Goal: Information Seeking & Learning: Learn about a topic

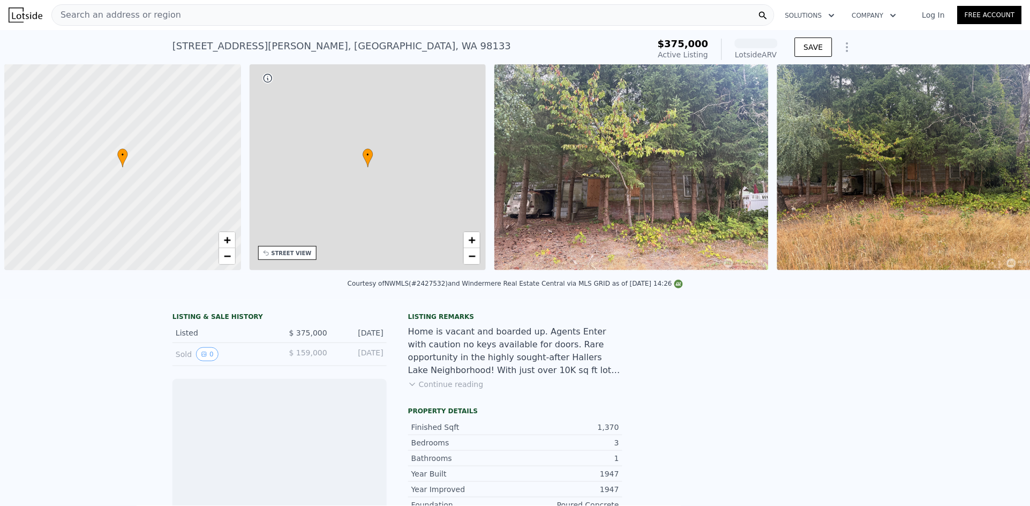
scroll to position [0, 4]
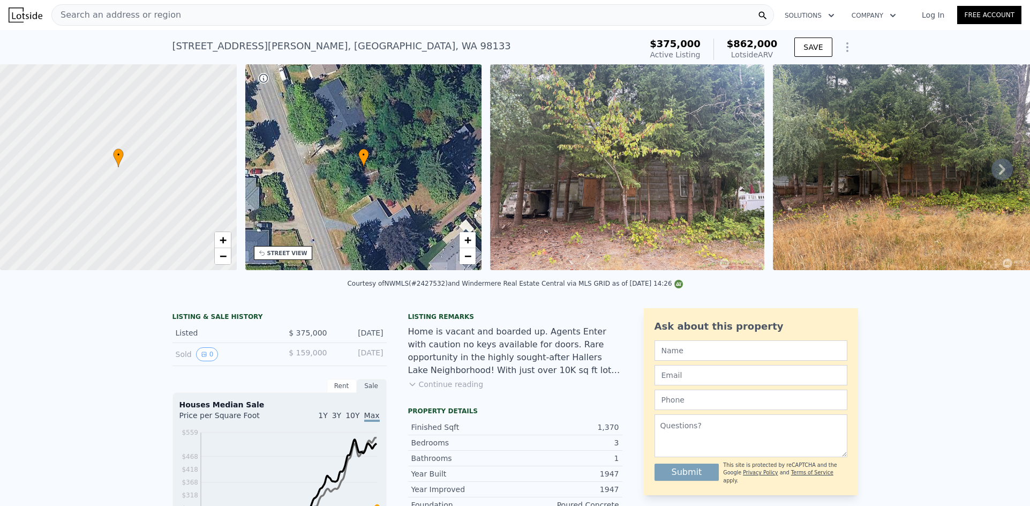
click at [224, 13] on div "Search an address or region" at bounding box center [412, 14] width 723 height 21
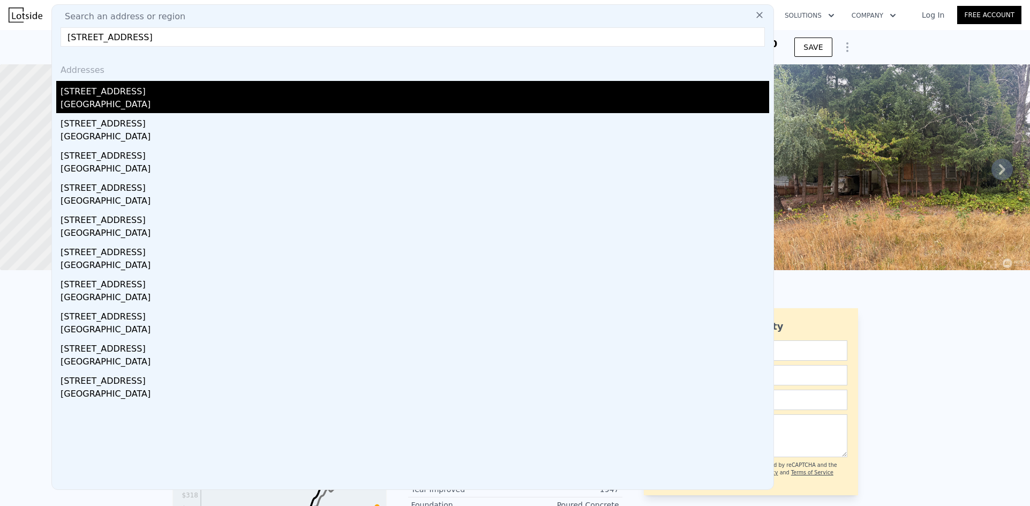
type input "[STREET_ADDRESS]"
click at [139, 98] on div "[GEOGRAPHIC_DATA]" at bounding box center [415, 105] width 709 height 15
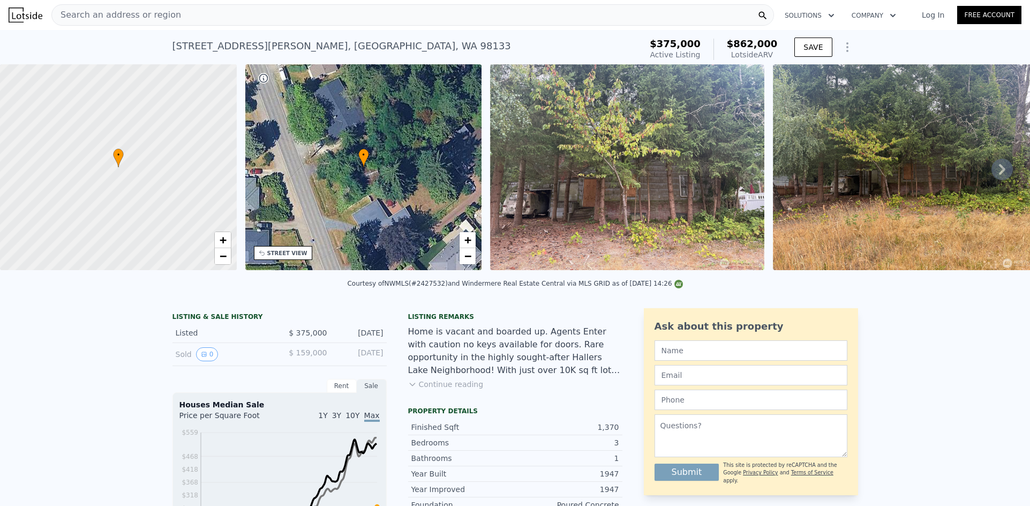
type input "3"
type input "1110"
type input "2030"
type input "5610"
type input "9082"
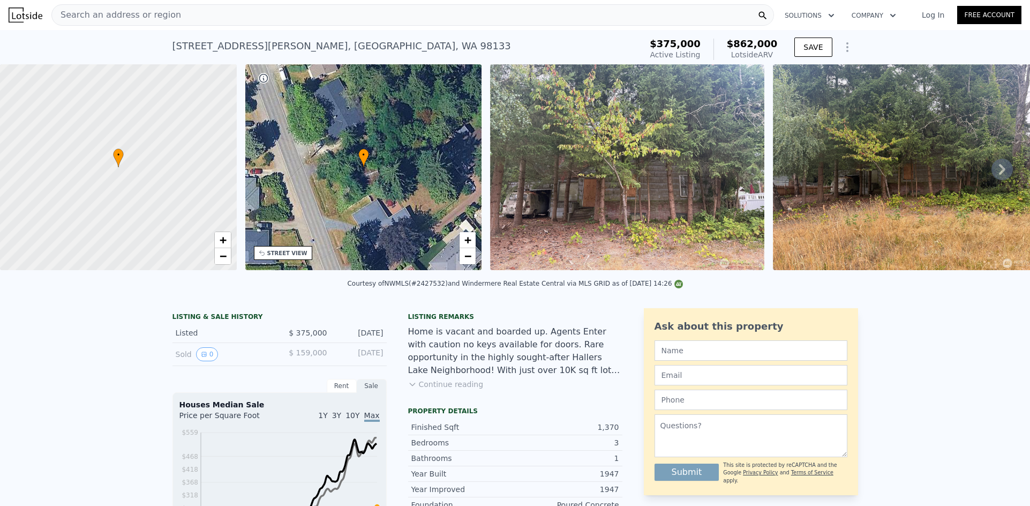
type input "$ 1,018,000"
type input "$ 404,802"
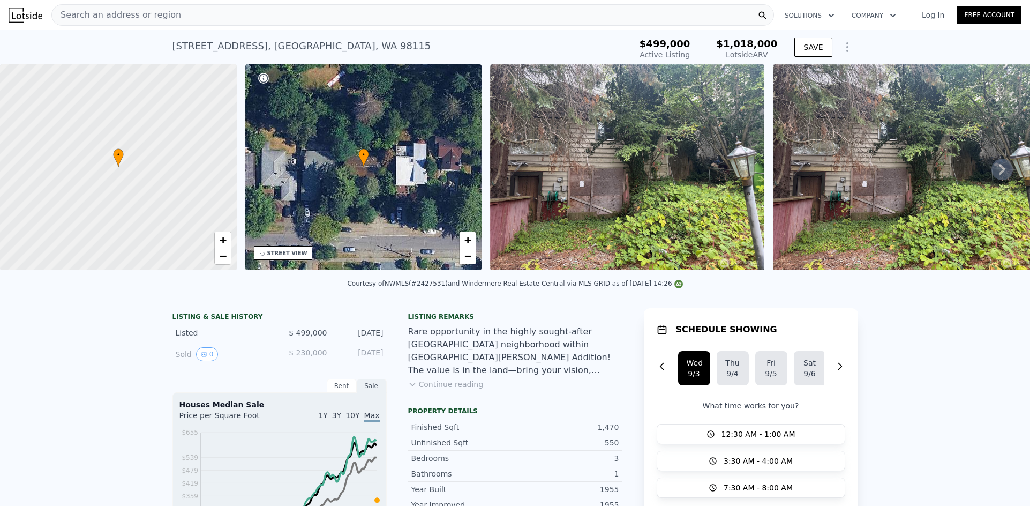
click at [318, 16] on div "Search an address or region" at bounding box center [412, 14] width 723 height 21
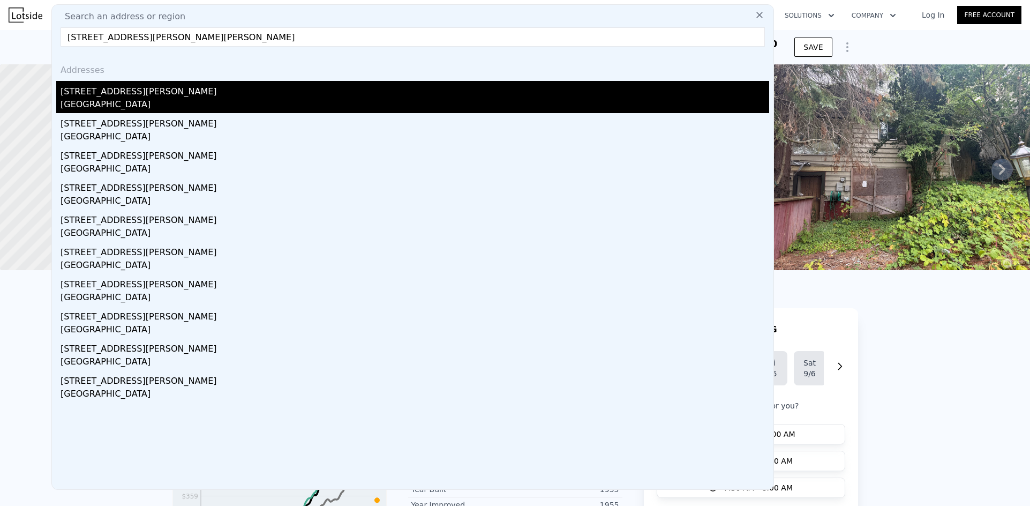
type input "[STREET_ADDRESS][PERSON_NAME][PERSON_NAME]"
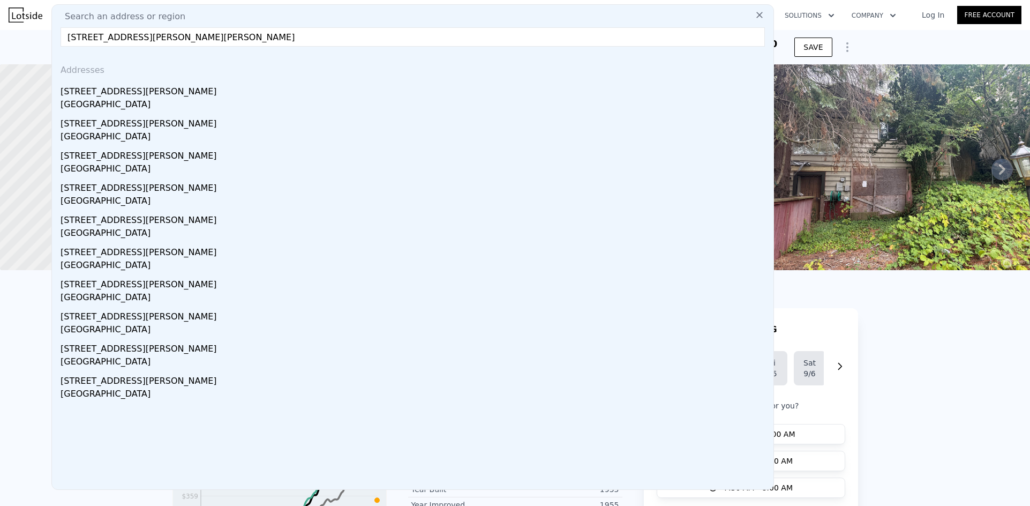
drag, startPoint x: 89, startPoint y: 94, endPoint x: 821, endPoint y: 3, distance: 736.9
click at [89, 93] on div "[STREET_ADDRESS][PERSON_NAME]" at bounding box center [415, 89] width 709 height 17
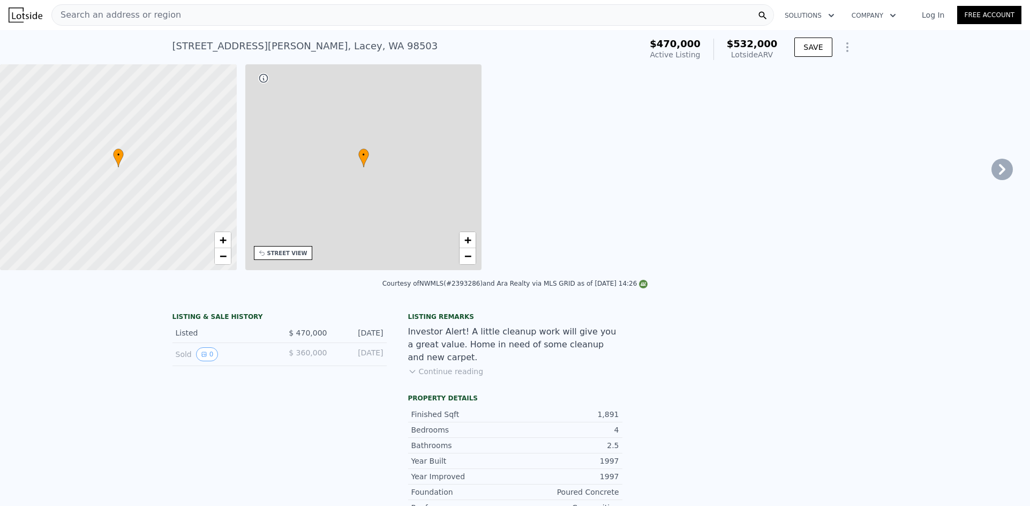
type input "3"
type input "4"
type input "1.5"
type input "3.25"
type input "1382"
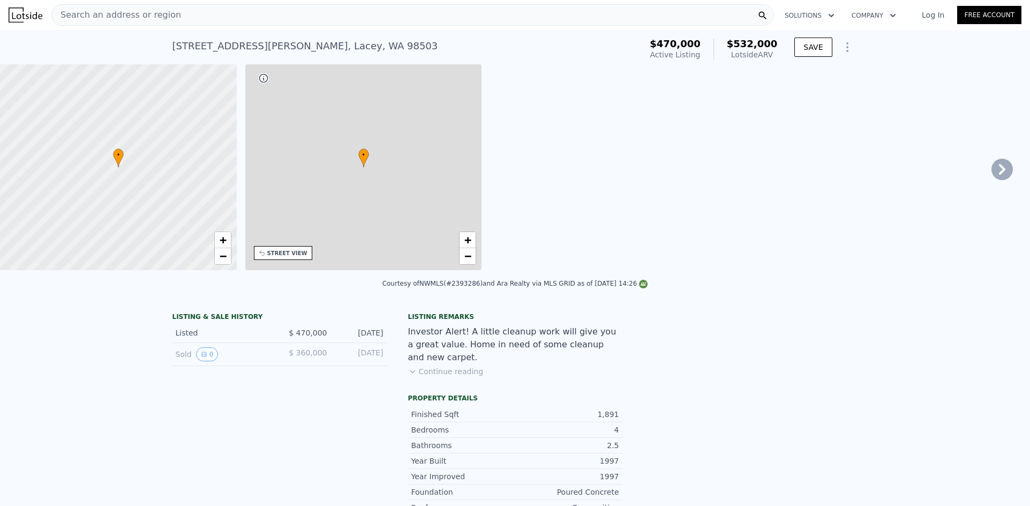
type input "2433"
type input "3498"
type input "10272"
type input "$ 532,000"
type input "4"
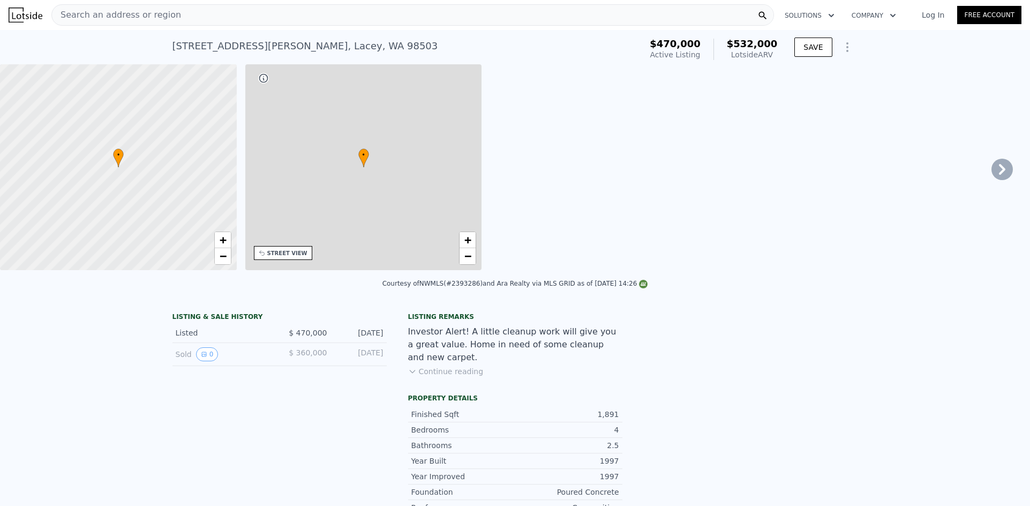
type input "-$ 3,726"
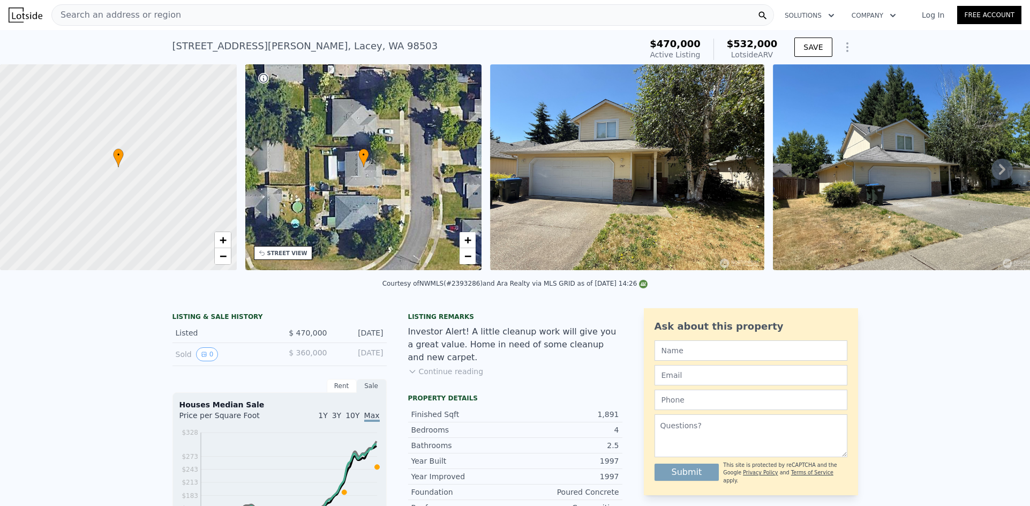
click at [270, 13] on div "Search an address or region" at bounding box center [412, 14] width 723 height 21
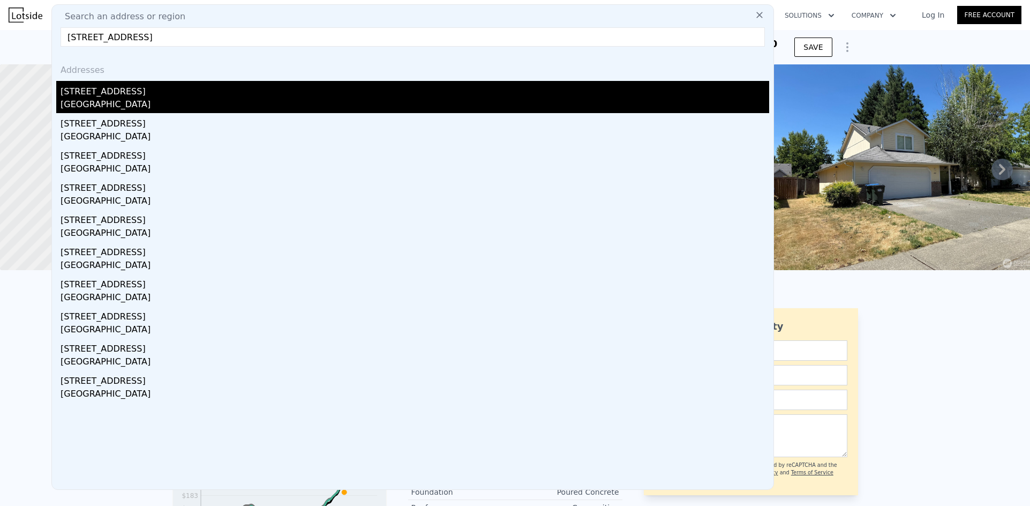
type input "[STREET_ADDRESS]"
click at [76, 108] on div "[GEOGRAPHIC_DATA]" at bounding box center [415, 105] width 709 height 15
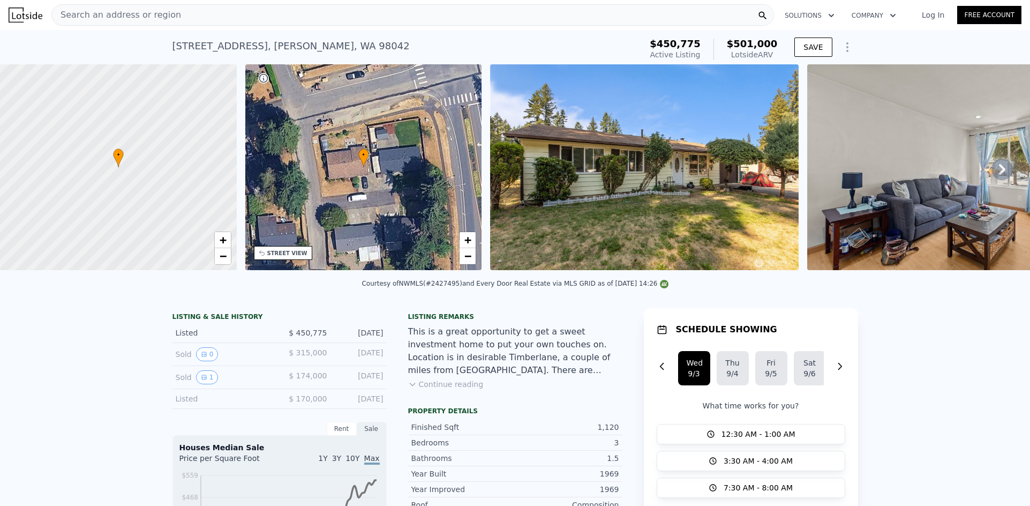
click at [346, 16] on div "Search an address or region" at bounding box center [412, 14] width 723 height 21
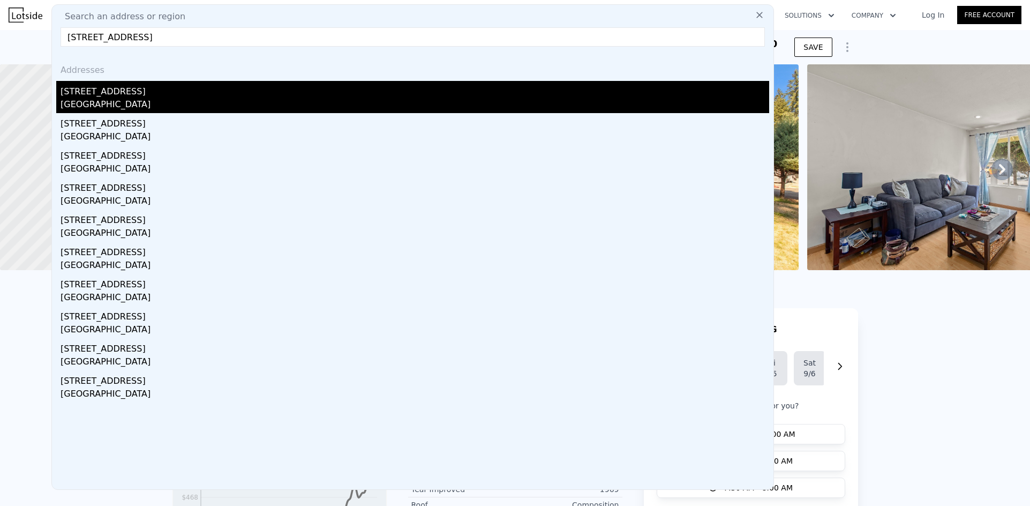
type input "[STREET_ADDRESS]"
click at [138, 88] on div "[STREET_ADDRESS]" at bounding box center [415, 89] width 709 height 17
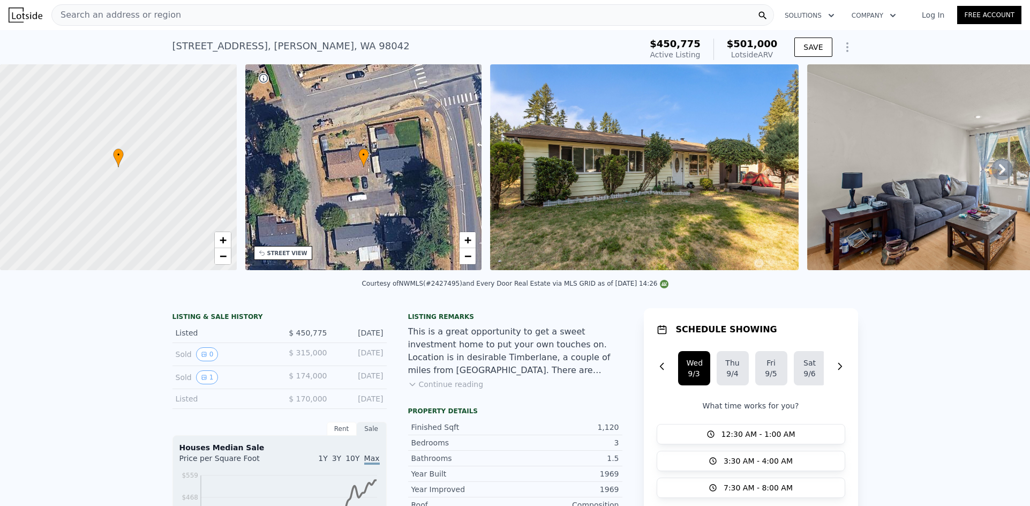
type input "3"
type input "1"
type input "1.75"
type input "710"
type input "1250"
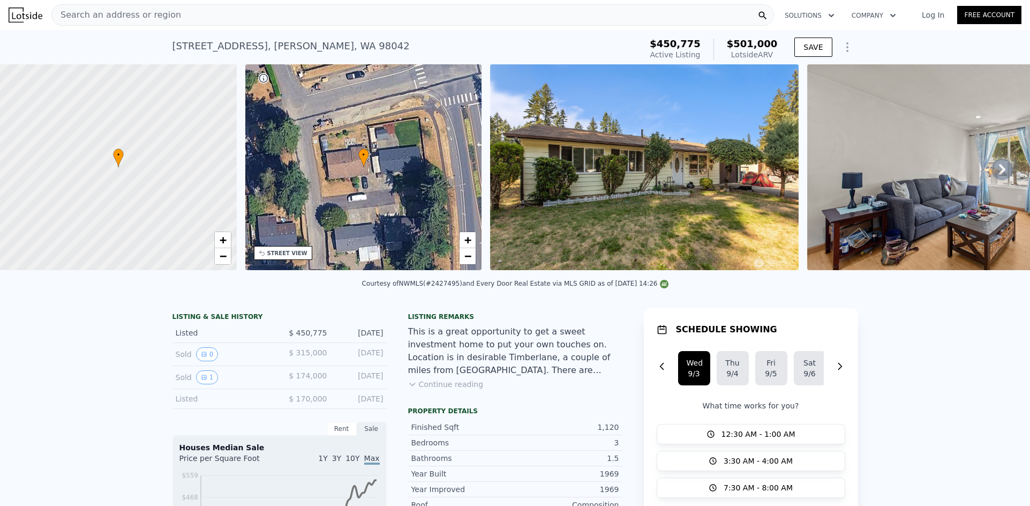
type input "3000"
type input "6200"
type input "$ 584,000"
type input "$ 114,065"
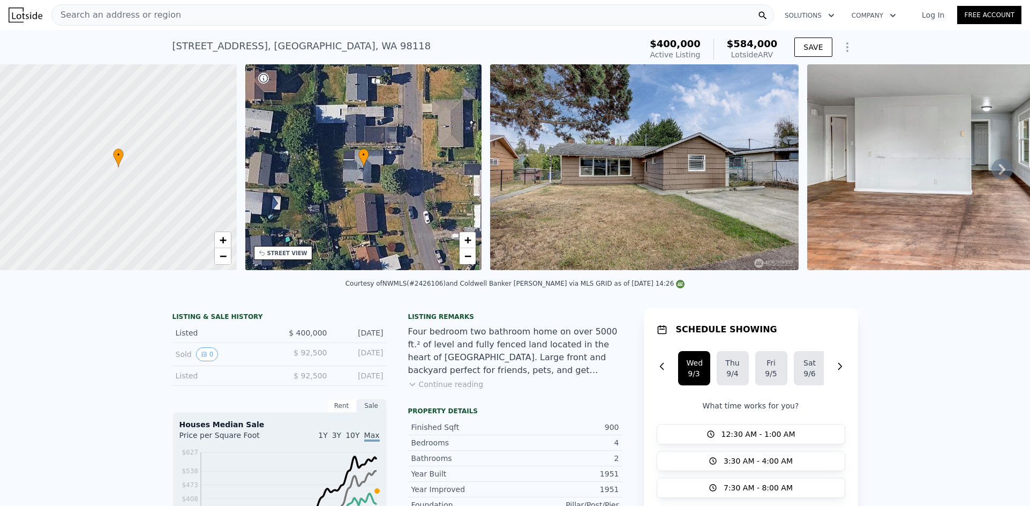
click at [249, 17] on div "Search an address or region" at bounding box center [412, 14] width 723 height 21
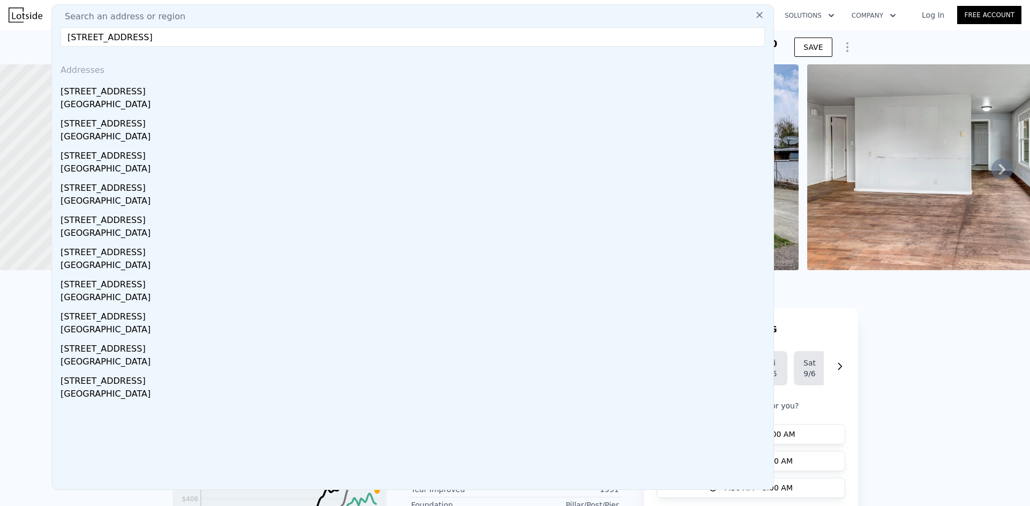
type input "[STREET_ADDRESS]"
click at [150, 91] on div "[STREET_ADDRESS]" at bounding box center [415, 89] width 709 height 17
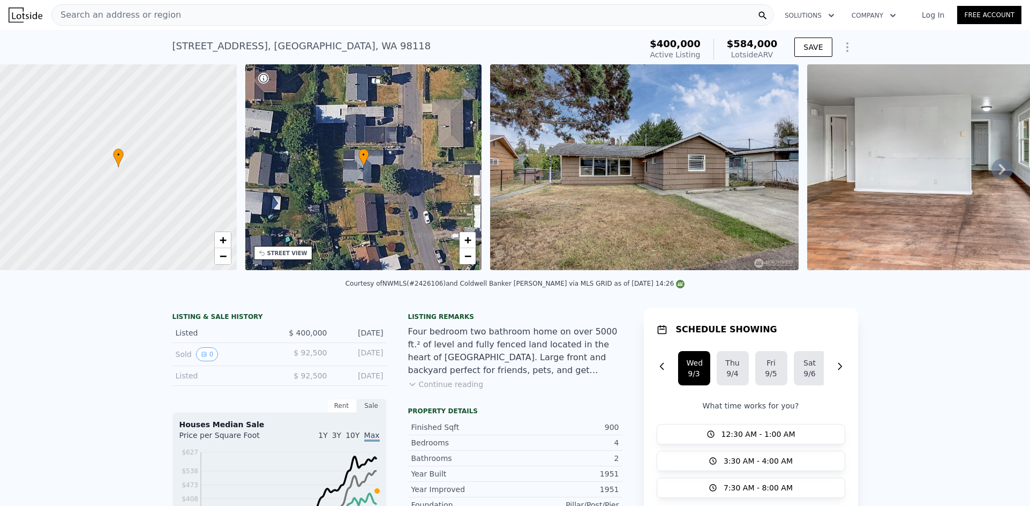
type input "4"
type input "2.5"
type input "720"
type input "1370"
type input "6250"
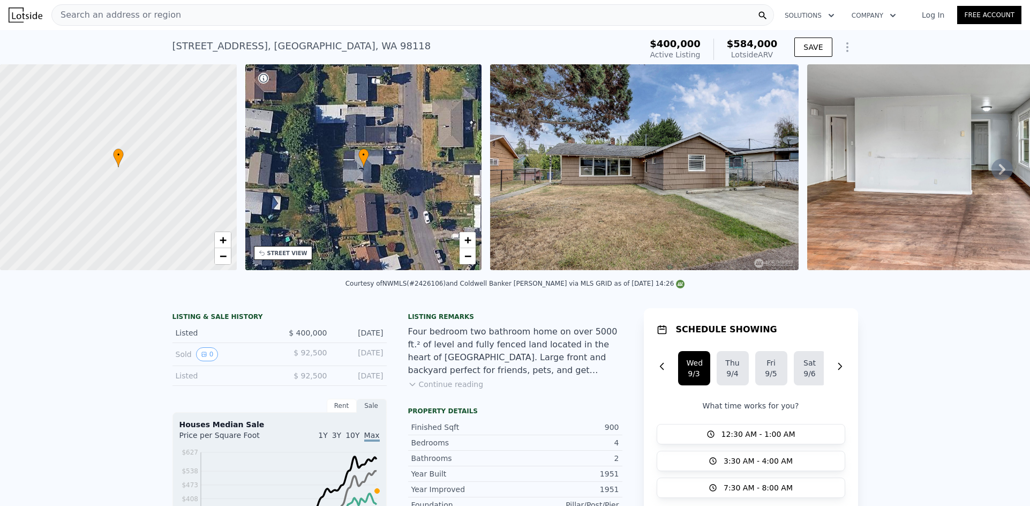
type input "12944"
type input "$ 522,000"
type input "$ 8,742"
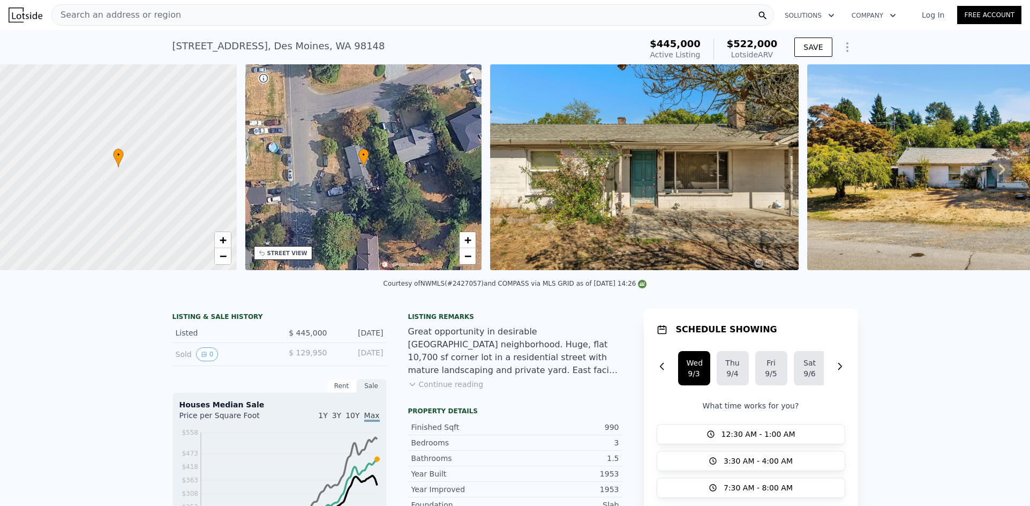
click at [275, 25] on div "Search an address or region" at bounding box center [412, 14] width 723 height 21
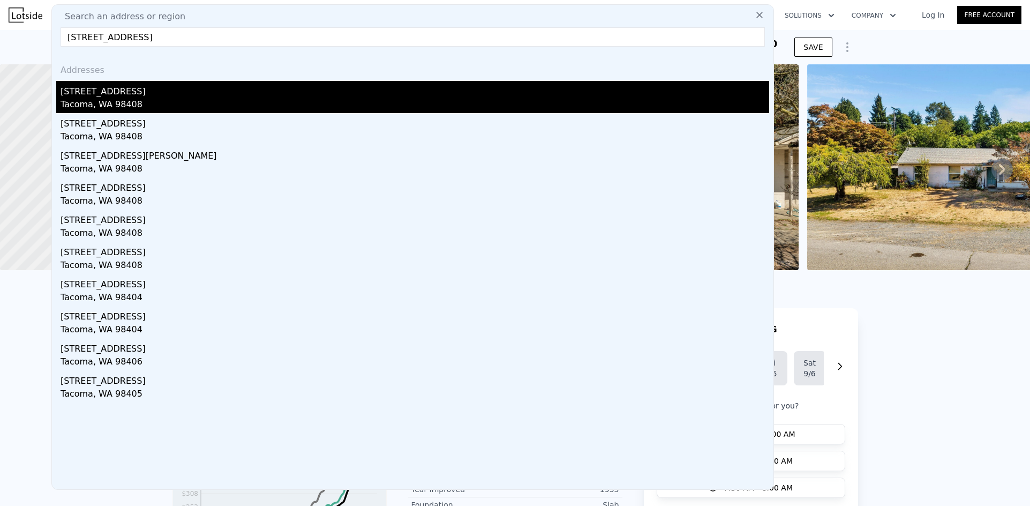
type input "[STREET_ADDRESS]"
click at [134, 94] on div "[STREET_ADDRESS]" at bounding box center [415, 89] width 709 height 17
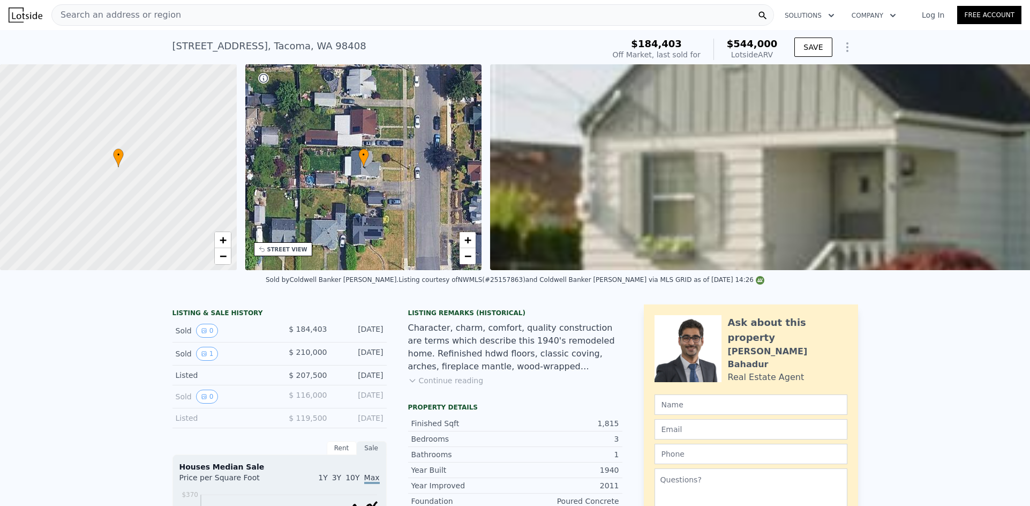
click at [207, 16] on div "Search an address or region" at bounding box center [412, 14] width 723 height 21
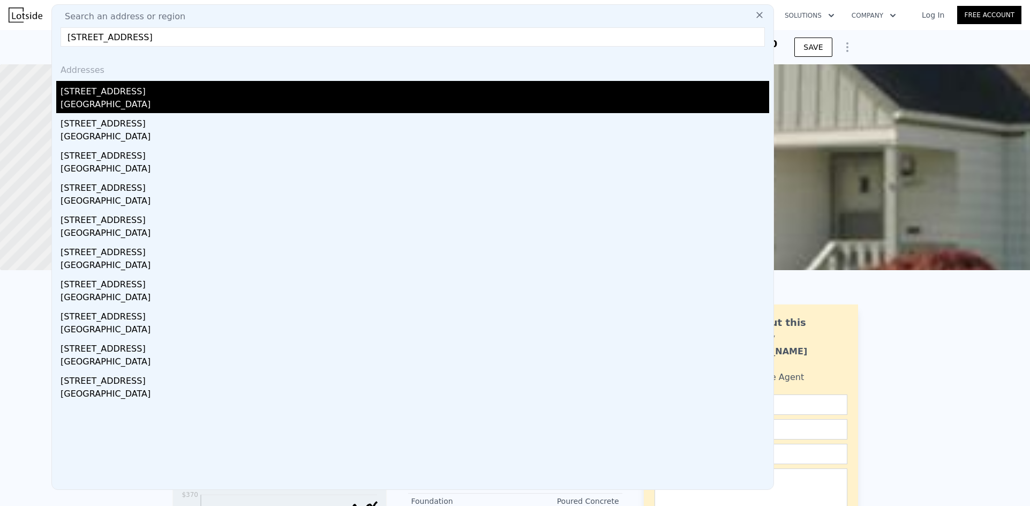
type input "[STREET_ADDRESS]"
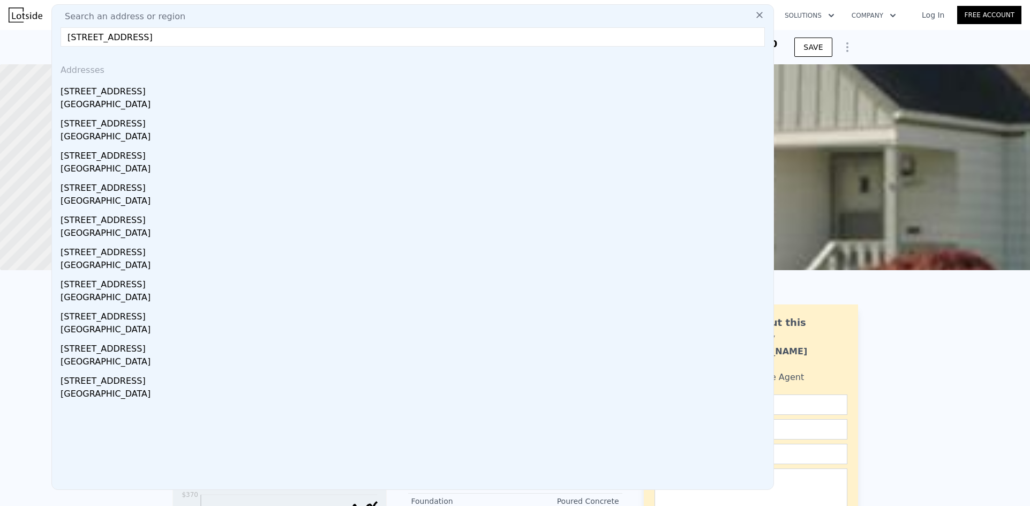
drag, startPoint x: 143, startPoint y: 100, endPoint x: 649, endPoint y: 3, distance: 514.9
click at [143, 99] on div "[GEOGRAPHIC_DATA]" at bounding box center [415, 105] width 709 height 15
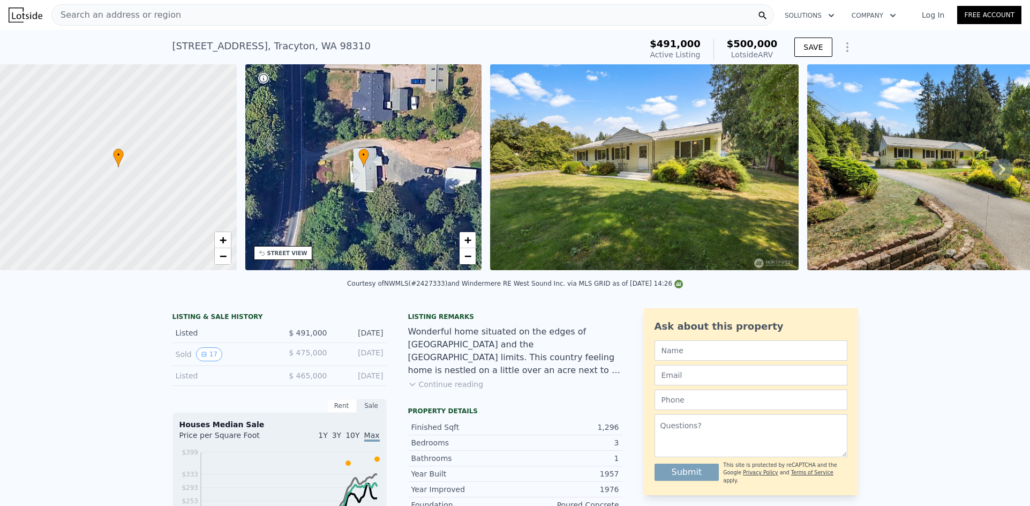
click at [230, 14] on div "Search an address or region" at bounding box center [412, 14] width 723 height 21
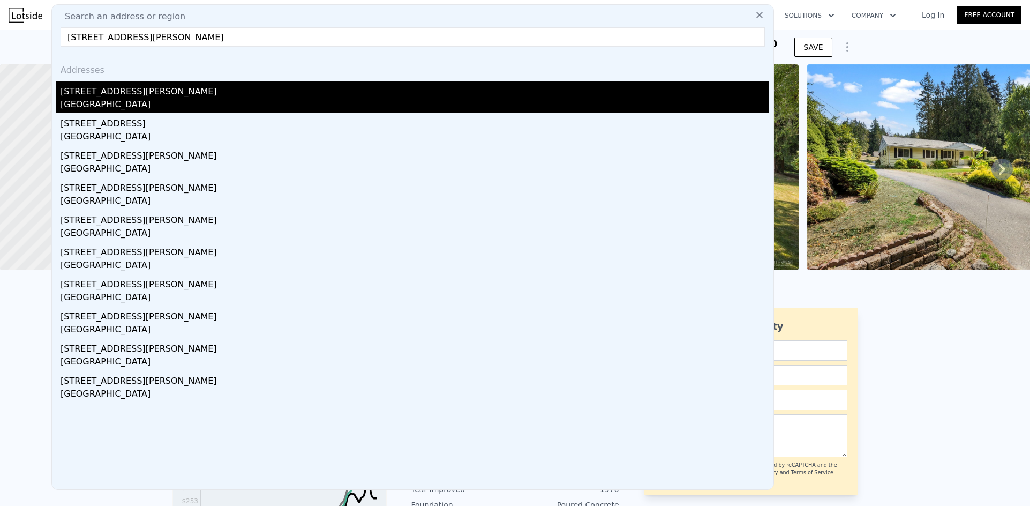
type input "[STREET_ADDRESS][PERSON_NAME]"
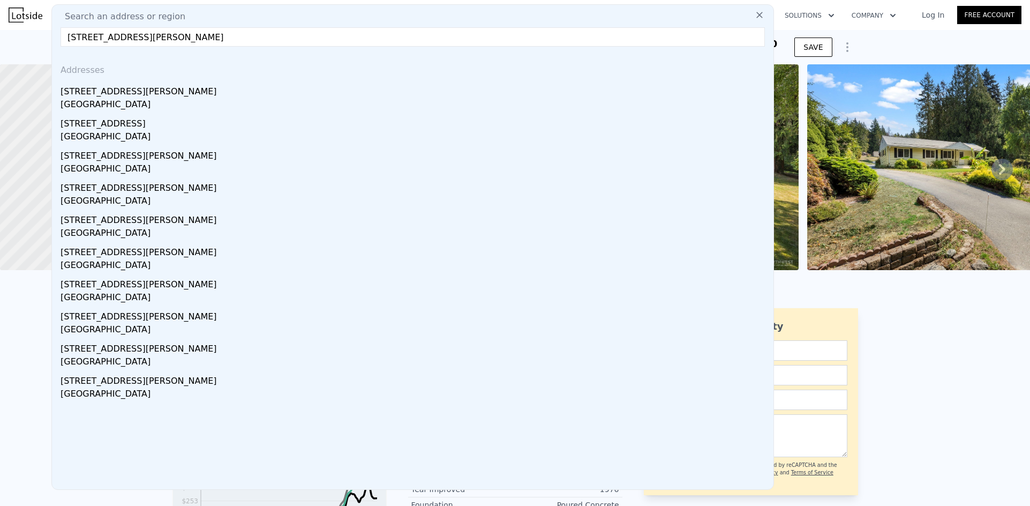
drag, startPoint x: 164, startPoint y: 92, endPoint x: 490, endPoint y: 158, distance: 331.8
click at [163, 92] on div "[STREET_ADDRESS][PERSON_NAME]" at bounding box center [415, 89] width 709 height 17
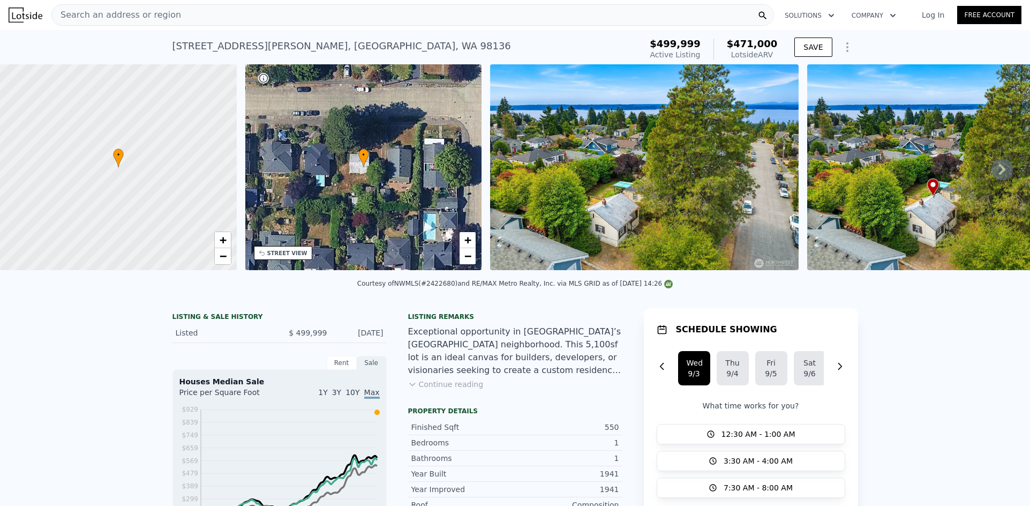
click at [215, 10] on div "Search an address or region" at bounding box center [412, 14] width 723 height 21
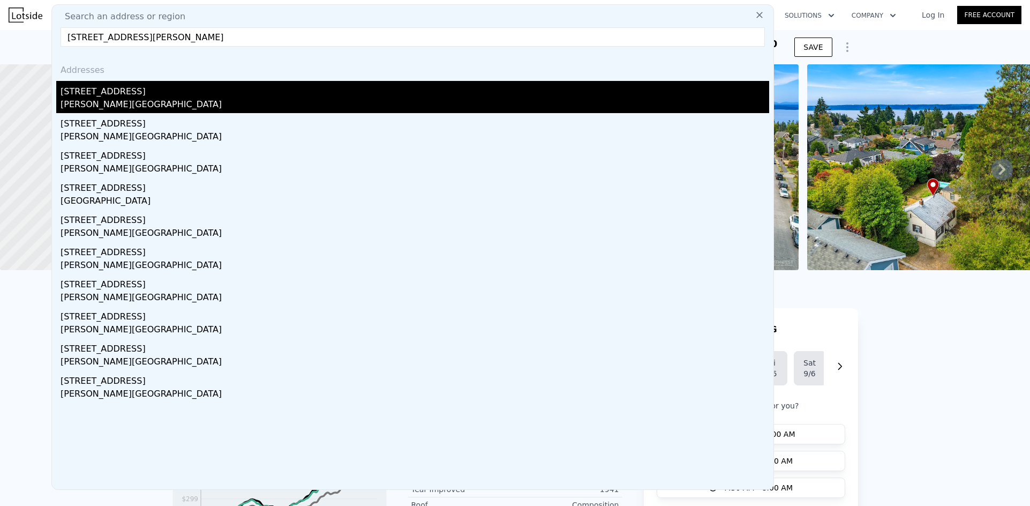
type input "[STREET_ADDRESS][PERSON_NAME]"
click at [145, 95] on div "[STREET_ADDRESS]" at bounding box center [415, 89] width 709 height 17
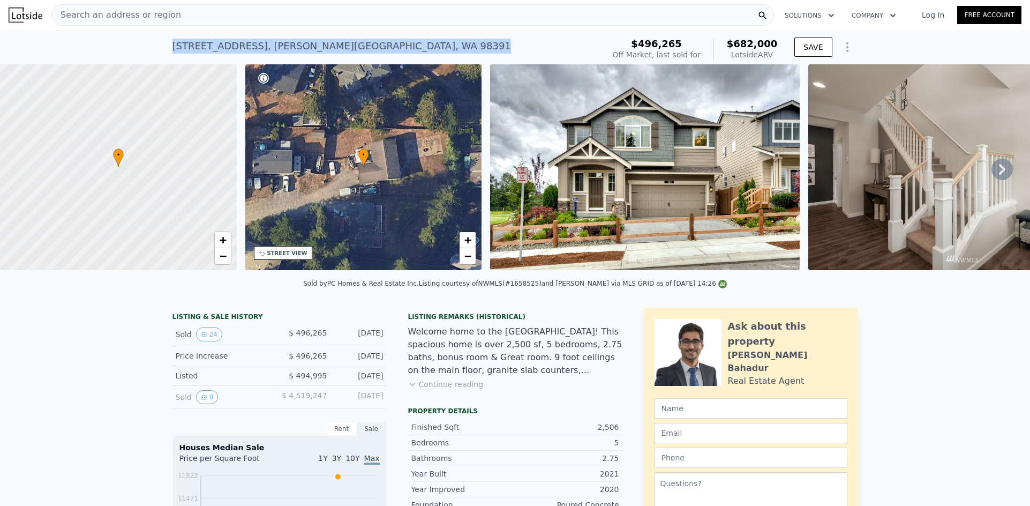
drag, startPoint x: 362, startPoint y: 39, endPoint x: 163, endPoint y: 39, distance: 198.8
click at [163, 39] on div "[STREET_ADDRESS][PERSON_NAME] Sold [DATE] for $496,265 (~ARV $682k ) $496,265 O…" at bounding box center [515, 47] width 1030 height 34
copy div "[STREET_ADDRESS][PERSON_NAME]"
click at [306, 12] on div "Search an address or region" at bounding box center [412, 14] width 723 height 21
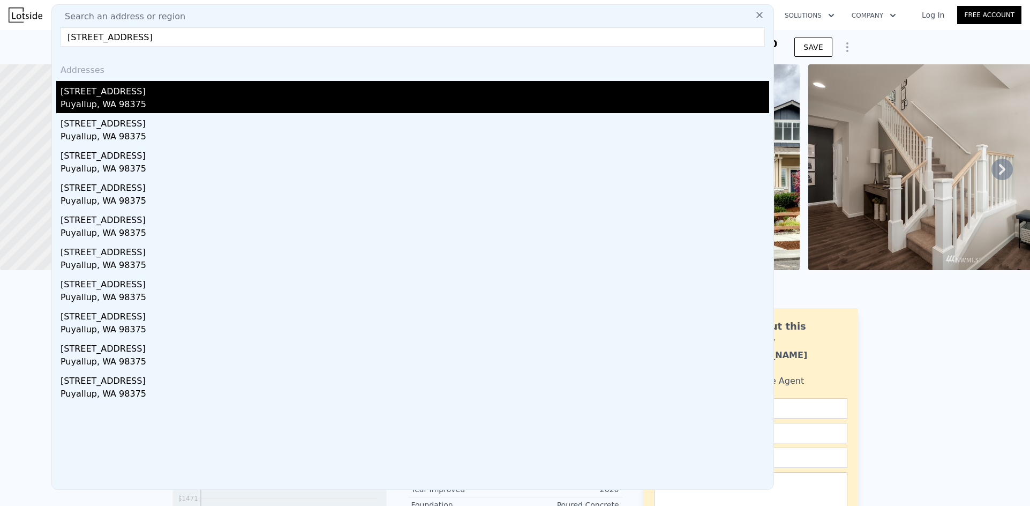
type input "[STREET_ADDRESS]"
click at [175, 99] on div "Puyallup, WA 98375" at bounding box center [415, 105] width 709 height 15
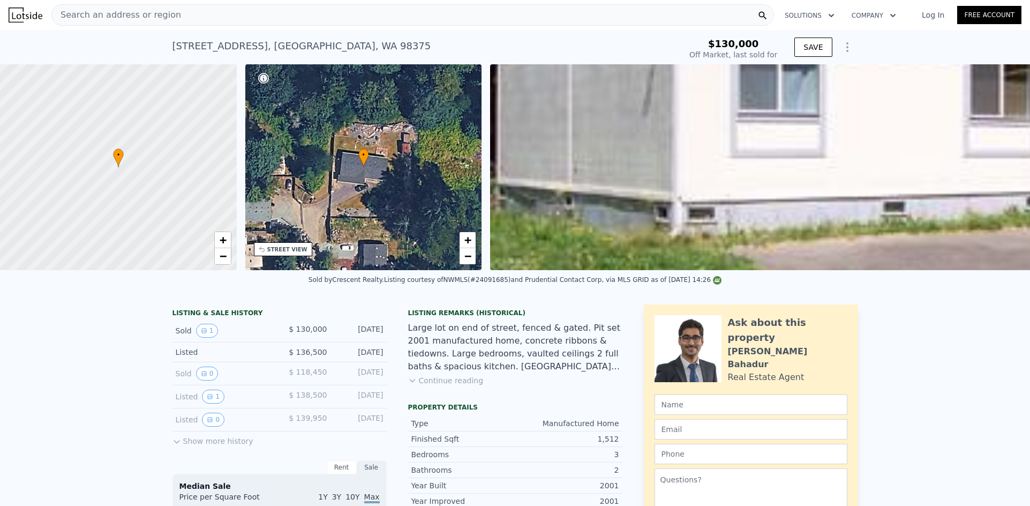
type input "$ 414,000"
type input "$ 245,326"
click at [239, 17] on div "Search an address or region" at bounding box center [412, 14] width 723 height 21
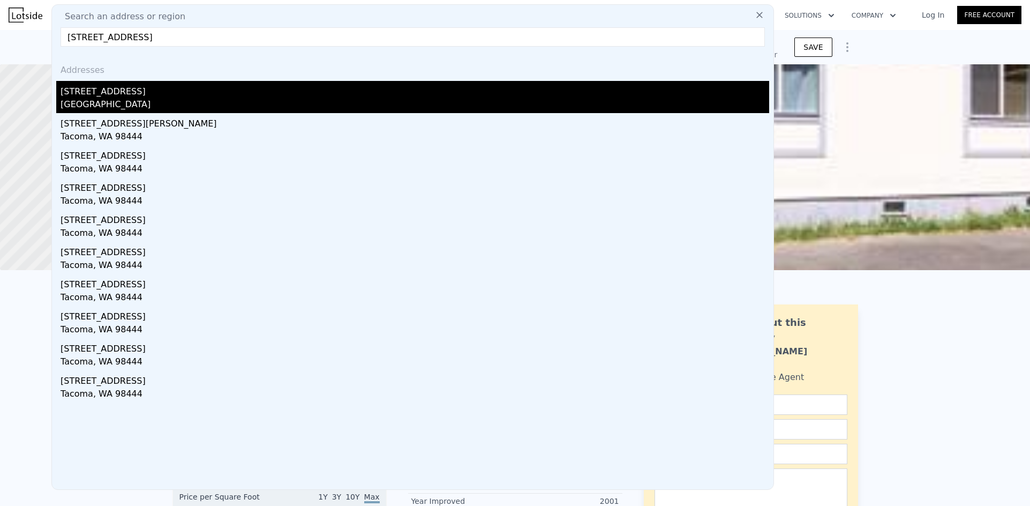
type input "[STREET_ADDRESS]"
click at [165, 101] on div "[GEOGRAPHIC_DATA]" at bounding box center [415, 105] width 709 height 15
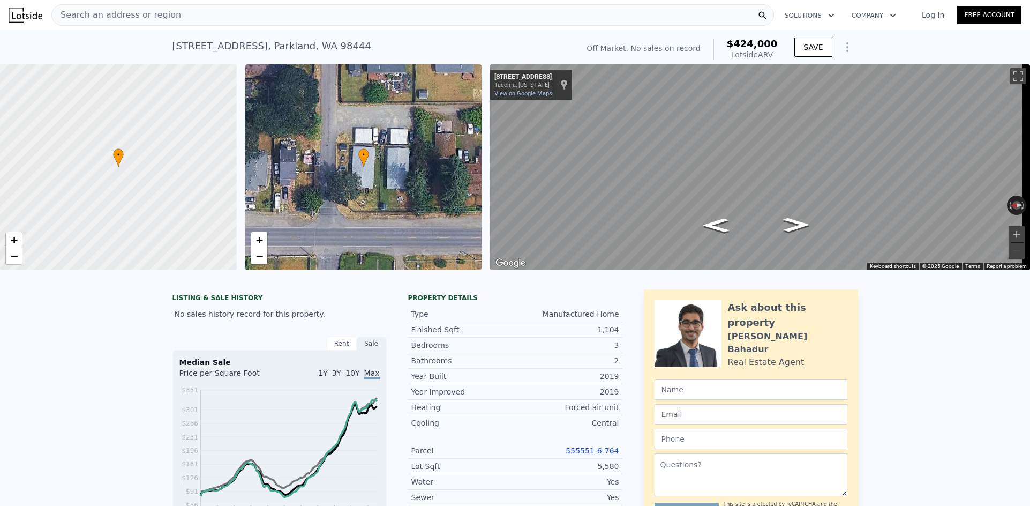
click at [212, 21] on div "Search an address or region" at bounding box center [412, 14] width 723 height 21
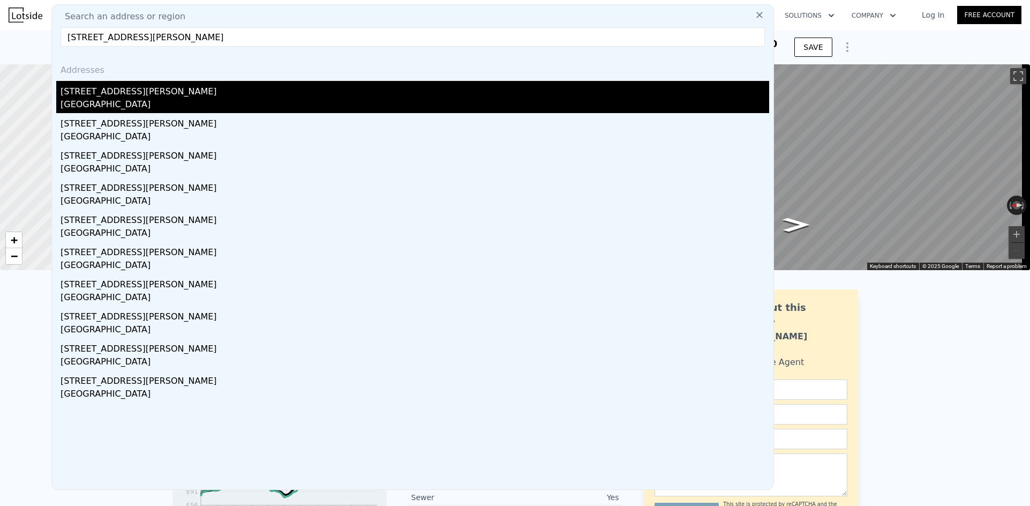
type input "[STREET_ADDRESS][PERSON_NAME]"
click at [155, 90] on div "[STREET_ADDRESS][PERSON_NAME]" at bounding box center [415, 89] width 709 height 17
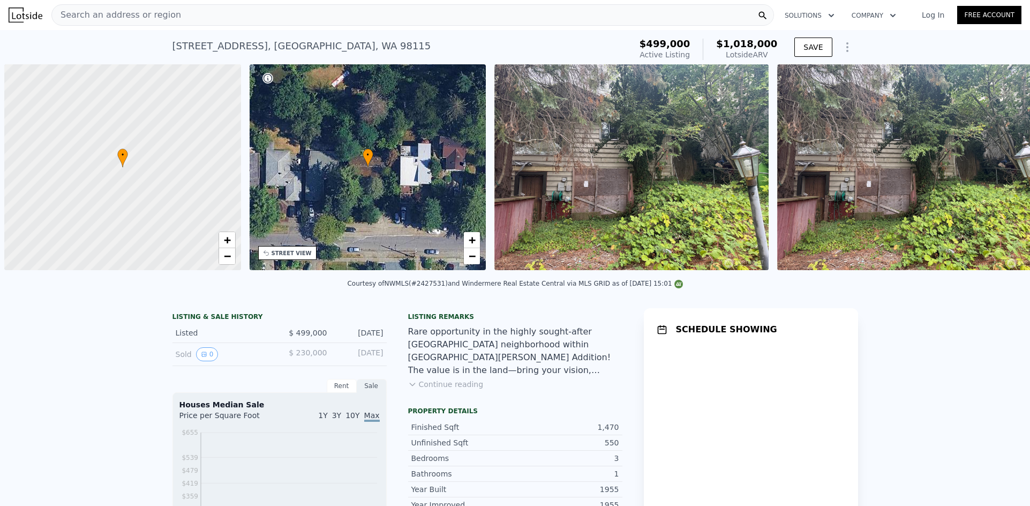
scroll to position [0, 4]
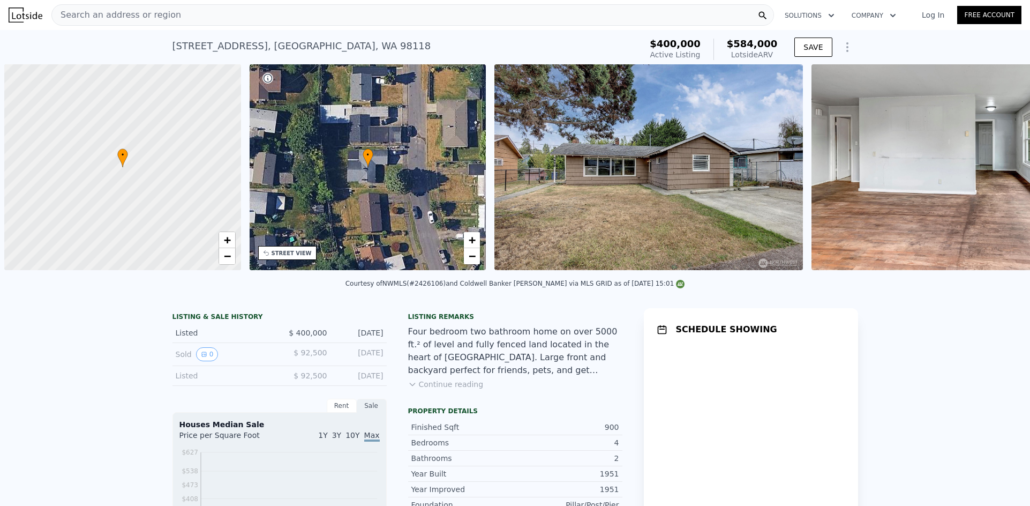
scroll to position [0, 4]
